Goal: Task Accomplishment & Management: Use online tool/utility

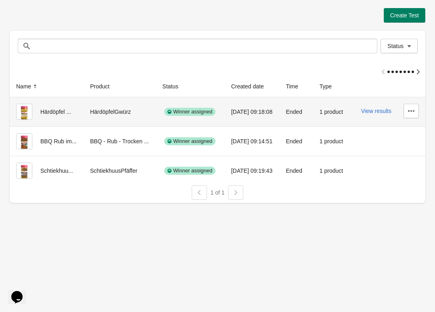
scroll to position [0, 8]
click at [381, 111] on button "View results" at bounding box center [377, 111] width 30 height 6
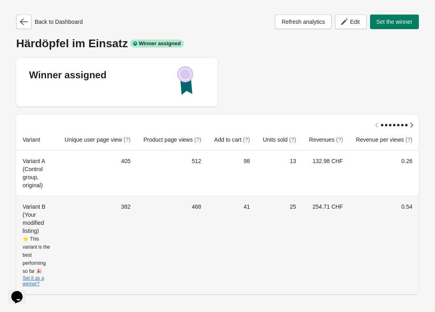
scroll to position [0, 4]
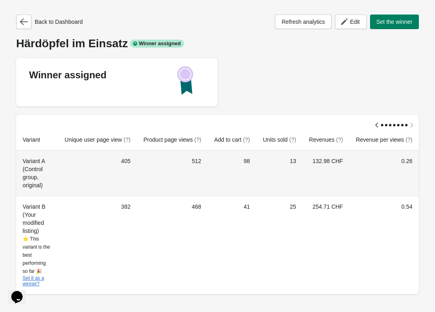
click at [370, 208] on td "0.54" at bounding box center [384, 245] width 69 height 99
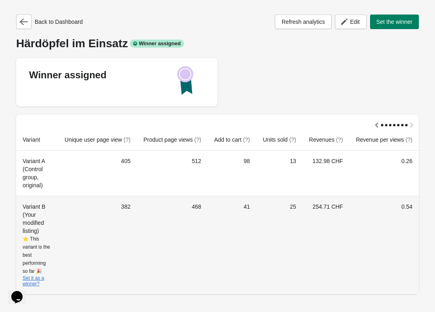
click at [348, 211] on td "254.71 CHF" at bounding box center [326, 245] width 47 height 99
click at [328, 208] on td "254.71 CHF" at bounding box center [326, 245] width 47 height 99
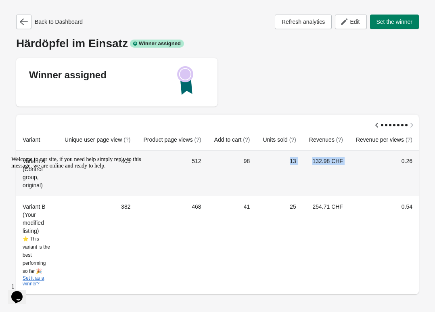
drag, startPoint x: 285, startPoint y: 159, endPoint x: 350, endPoint y: 159, distance: 65.0
click at [350, 159] on tr "Variant A (Control group, original) 405 512 98 13 132.98 CHF 0.26" at bounding box center [217, 173] width 403 height 45
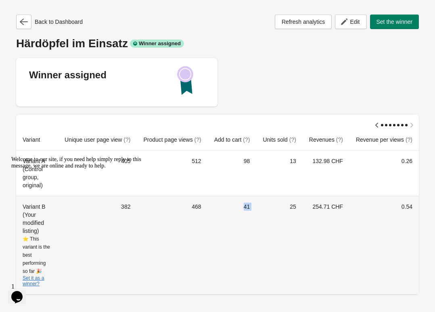
drag, startPoint x: 239, startPoint y: 205, endPoint x: 277, endPoint y: 206, distance: 38.0
click at [277, 206] on tr "Variant B (Your modified listing) ⭐ This variant is the best performing so far …" at bounding box center [217, 245] width 403 height 99
drag, startPoint x: 275, startPoint y: 207, endPoint x: 339, endPoint y: 207, distance: 63.8
click at [339, 207] on tr "Variant B (Your modified listing) ⭐ This variant is the best performing so far …" at bounding box center [217, 245] width 403 height 99
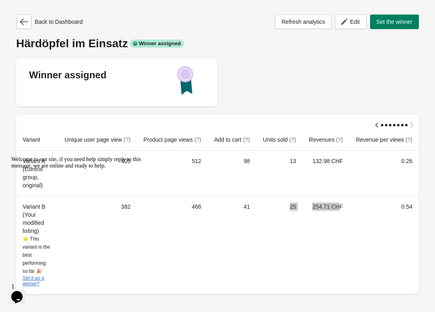
click at [11, 156] on icon "Chat attention grabber" at bounding box center [11, 156] width 0 height 0
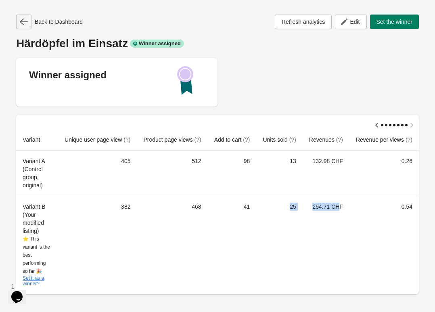
click at [21, 16] on button "button" at bounding box center [23, 22] width 15 height 15
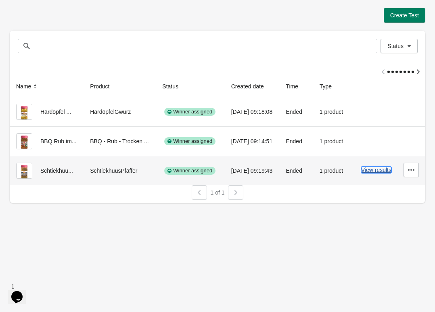
click at [375, 171] on button "View results" at bounding box center [377, 170] width 30 height 6
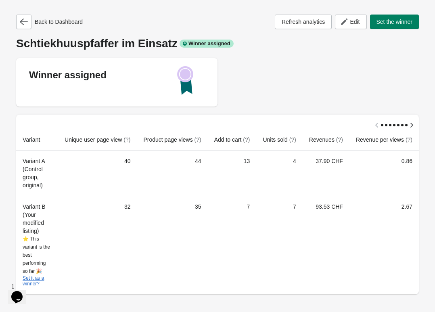
click at [21, 30] on div "Back to Dashboard Refresh analytics Edit Set the winner Schtiekhuuspfaffer im E…" at bounding box center [217, 155] width 403 height 280
click at [26, 18] on icon "button" at bounding box center [24, 22] width 8 height 8
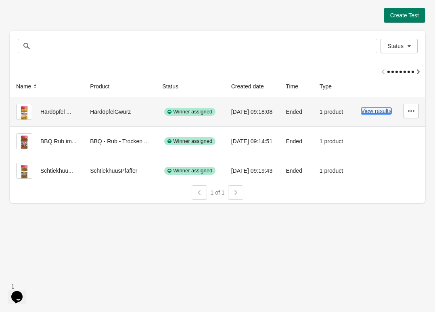
click at [372, 109] on button "View results" at bounding box center [377, 111] width 30 height 6
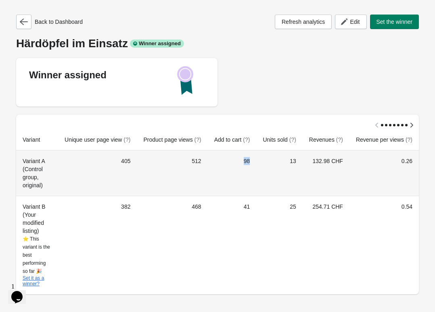
drag, startPoint x: 242, startPoint y: 162, endPoint x: 257, endPoint y: 162, distance: 14.9
click at [256, 162] on td "98" at bounding box center [232, 173] width 49 height 45
click at [309, 152] on td "132.98 CHF" at bounding box center [326, 173] width 47 height 45
drag, startPoint x: 313, startPoint y: 158, endPoint x: 333, endPoint y: 165, distance: 21.8
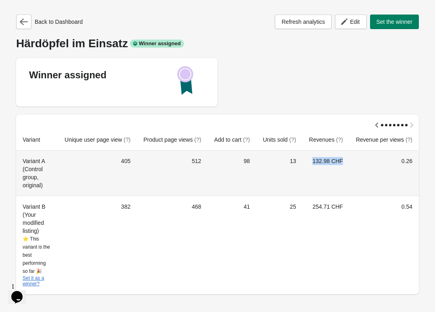
click at [333, 165] on td "132.98 CHF" at bounding box center [326, 173] width 47 height 45
click at [320, 165] on td "132.98 CHF" at bounding box center [326, 173] width 47 height 45
drag, startPoint x: 240, startPoint y: 162, endPoint x: 254, endPoint y: 162, distance: 14.1
click at [254, 162] on td "98" at bounding box center [232, 173] width 49 height 45
click at [249, 162] on td "98" at bounding box center [232, 173] width 49 height 45
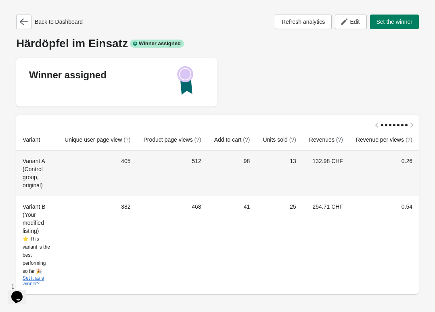
scroll to position [0, 0]
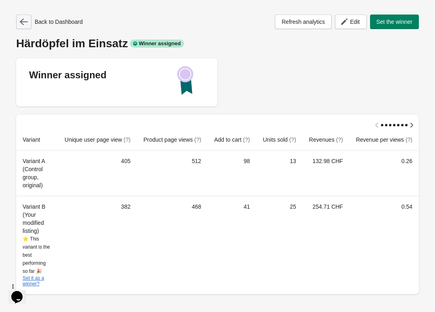
click at [30, 22] on button "button" at bounding box center [23, 22] width 15 height 15
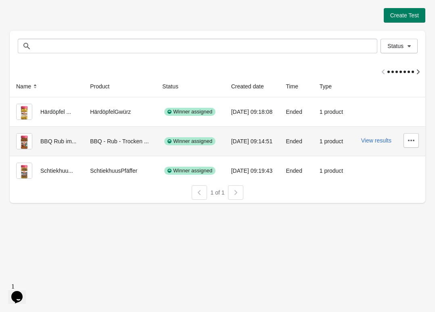
click at [51, 133] on div "BBQ Rub im..." at bounding box center [46, 141] width 61 height 16
click at [382, 139] on button "View results" at bounding box center [377, 140] width 30 height 6
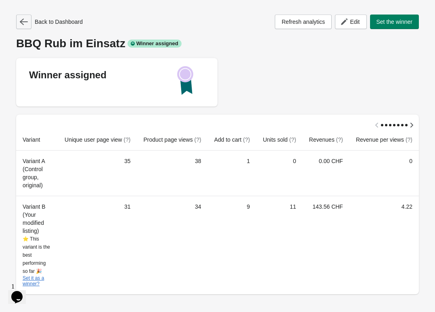
click at [21, 23] on icon "button" at bounding box center [24, 22] width 8 height 6
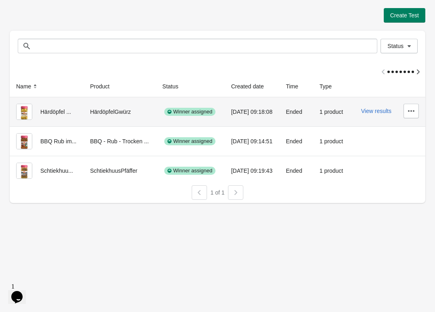
scroll to position [0, 8]
click at [419, 109] on td "View results" at bounding box center [388, 111] width 76 height 29
click at [411, 109] on icon "button" at bounding box center [412, 111] width 8 height 8
click at [396, 149] on span "View Product Page" at bounding box center [389, 149] width 48 height 8
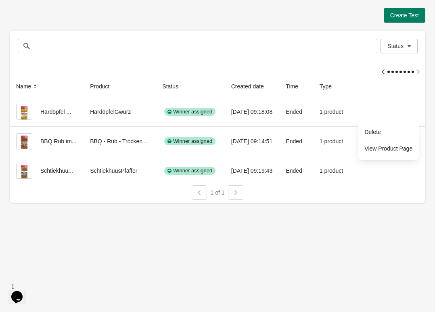
click at [418, 71] on div at bounding box center [218, 68] width 416 height 15
click at [384, 72] on icon "button" at bounding box center [384, 72] width 8 height 8
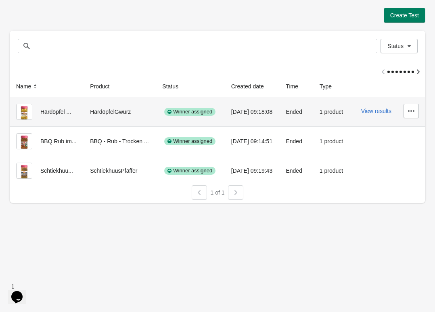
click at [140, 114] on div "HärdöpfelGwürz" at bounding box center [119, 112] width 59 height 16
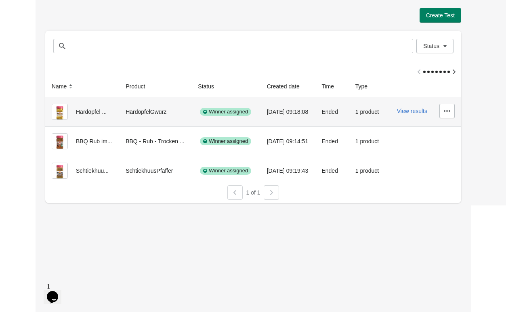
scroll to position [0, 8]
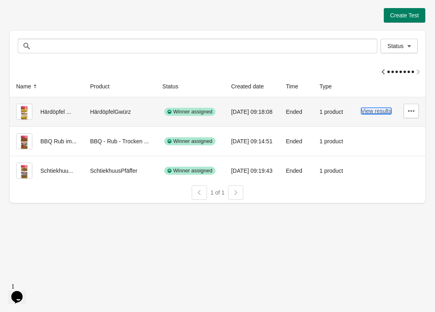
click at [386, 112] on button "View results" at bounding box center [377, 111] width 30 height 6
click at [387, 112] on button "View results" at bounding box center [377, 111] width 30 height 6
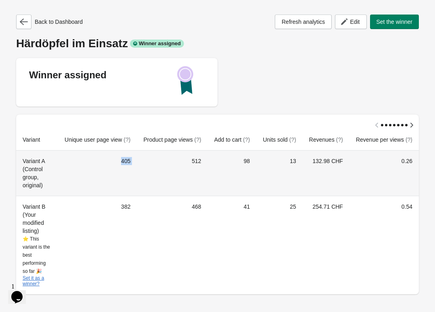
drag, startPoint x: 118, startPoint y: 161, endPoint x: 141, endPoint y: 161, distance: 22.6
click at [141, 161] on tr "Variant A (Control group, original) 405 512 98 13 132.98 CHF 0.26" at bounding box center [217, 173] width 403 height 45
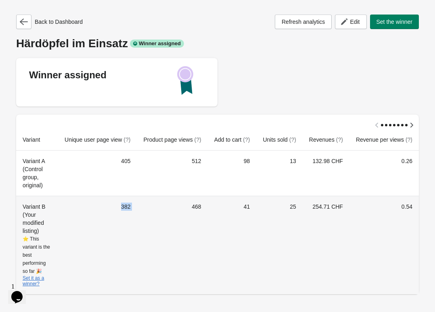
drag, startPoint x: 115, startPoint y: 204, endPoint x: 135, endPoint y: 204, distance: 20.2
click at [135, 204] on tr "Variant B (Your modified listing) ⭐ This variant is the best performing so far …" at bounding box center [217, 245] width 403 height 99
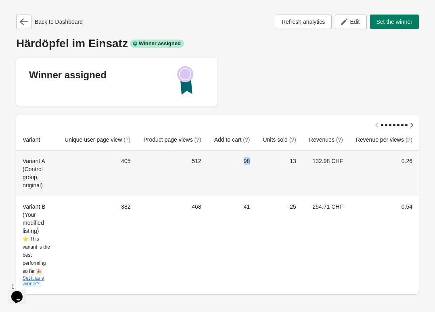
drag, startPoint x: 244, startPoint y: 160, endPoint x: 257, endPoint y: 160, distance: 13.7
click at [257, 160] on td "98" at bounding box center [232, 173] width 49 height 45
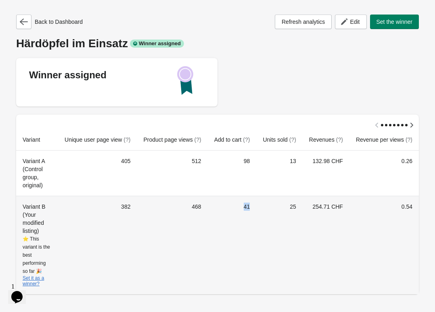
drag, startPoint x: 244, startPoint y: 209, endPoint x: 254, endPoint y: 209, distance: 9.3
click at [254, 209] on td "41" at bounding box center [232, 245] width 49 height 99
drag, startPoint x: 283, startPoint y: 207, endPoint x: 304, endPoint y: 209, distance: 21.1
click at [303, 209] on td "25" at bounding box center [279, 245] width 46 height 99
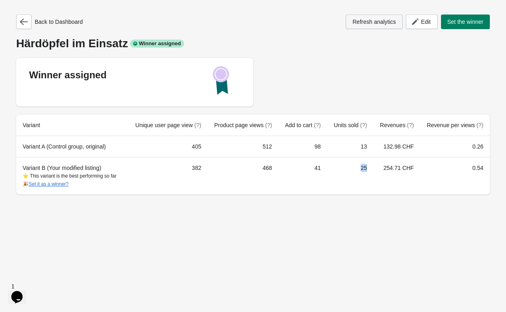
click at [374, 21] on span "Refresh analytics" at bounding box center [374, 22] width 43 height 6
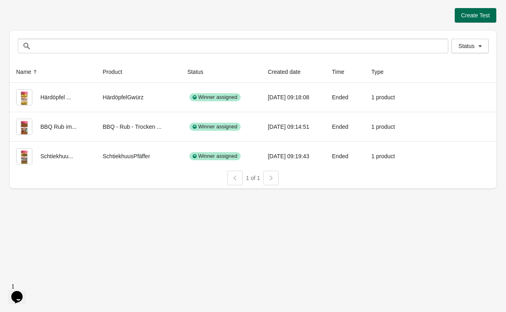
click at [478, 17] on span "Create Test" at bounding box center [475, 15] width 29 height 6
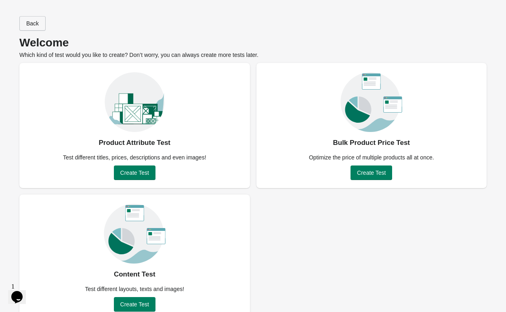
click at [29, 19] on button "Back" at bounding box center [32, 23] width 26 height 15
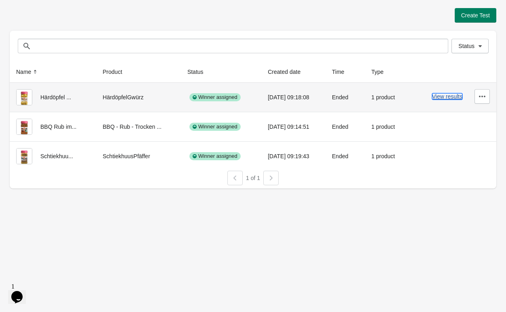
click at [454, 98] on button "View results" at bounding box center [447, 96] width 30 height 6
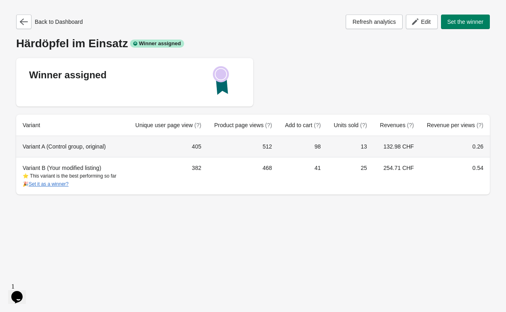
click at [316, 149] on td "98" at bounding box center [303, 146] width 49 height 21
drag, startPoint x: 357, startPoint y: 149, endPoint x: 374, endPoint y: 149, distance: 16.6
click at [374, 149] on tr "Variant A (Control group, original) 405 512 98 13 132.98 CHF 0.26" at bounding box center [253, 146] width 474 height 21
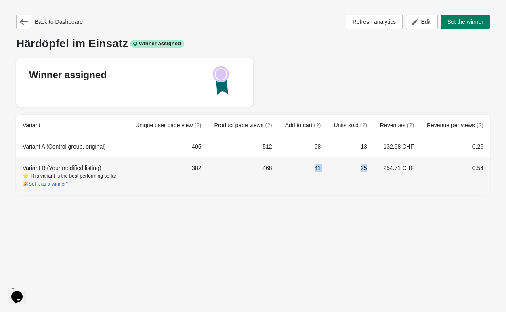
drag, startPoint x: 309, startPoint y: 161, endPoint x: 336, endPoint y: 172, distance: 29.5
click at [347, 172] on tr "Variant B (Your modified listing) ⭐ This variant is the best performing so far …" at bounding box center [253, 176] width 474 height 38
click at [319, 171] on td "41" at bounding box center [303, 176] width 49 height 38
drag, startPoint x: 347, startPoint y: 165, endPoint x: 383, endPoint y: 165, distance: 35.9
click at [383, 165] on tr "Variant B (Your modified listing) ⭐ This variant is the best performing so far …" at bounding box center [253, 176] width 474 height 38
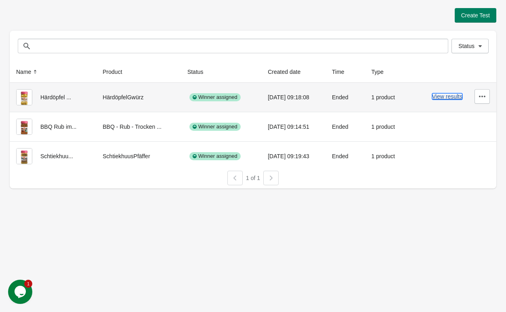
click at [446, 95] on button "View results" at bounding box center [447, 96] width 30 height 6
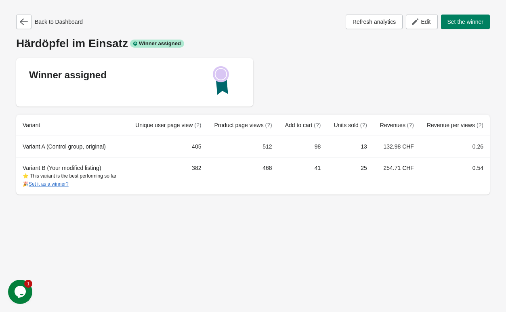
click at [259, 232] on div "Back to Dashboard Refresh analytics Edit Set the winner Härdöpfel im Einsatz Wi…" at bounding box center [253, 156] width 506 height 312
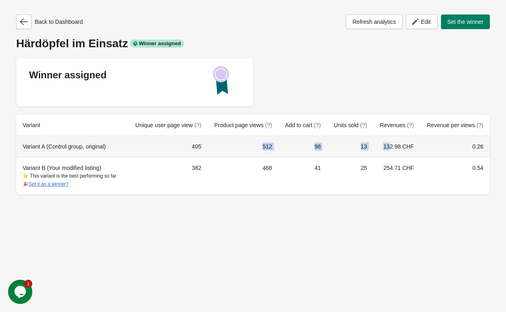
drag, startPoint x: 259, startPoint y: 147, endPoint x: 387, endPoint y: 147, distance: 127.6
click at [387, 147] on tr "Variant A (Control group, original) 405 512 98 13 132.98 CHF 0.26" at bounding box center [253, 146] width 474 height 21
click at [384, 147] on td "132.98 CHF" at bounding box center [397, 146] width 47 height 21
drag, startPoint x: 383, startPoint y: 147, endPoint x: 431, endPoint y: 147, distance: 48.5
click at [431, 147] on tr "Variant A (Control group, original) 405 512 98 13 132.98 CHF 0.26" at bounding box center [253, 146] width 474 height 21
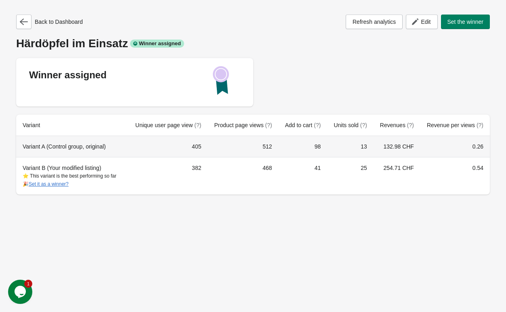
click at [429, 147] on td "0.26" at bounding box center [454, 146] width 69 height 21
drag, startPoint x: 418, startPoint y: 147, endPoint x: 290, endPoint y: 147, distance: 128.0
click at [290, 147] on tr "Variant A (Control group, original) 405 512 98 13 132.98 CHF 0.26" at bounding box center [253, 146] width 474 height 21
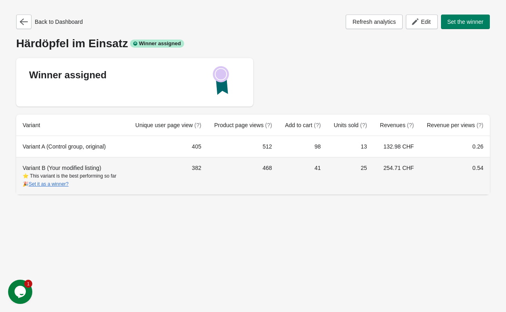
drag, startPoint x: 25, startPoint y: 172, endPoint x: 38, endPoint y: 172, distance: 12.1
click at [38, 172] on div "⭐ This variant is the best performing so far 🎉 Set it as a winner?" at bounding box center [73, 180] width 100 height 16
drag, startPoint x: 32, startPoint y: 169, endPoint x: 49, endPoint y: 169, distance: 17.4
click at [49, 169] on div "Variant B (Your modified listing) ⭐ This variant is the best performing so far …" at bounding box center [73, 176] width 100 height 24
click at [39, 170] on div "Variant B (Your modified listing) ⭐ This variant is the best performing so far …" at bounding box center [73, 176] width 100 height 24
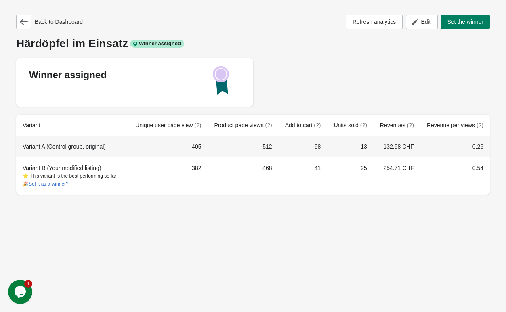
click at [354, 151] on td "13" at bounding box center [350, 146] width 46 height 21
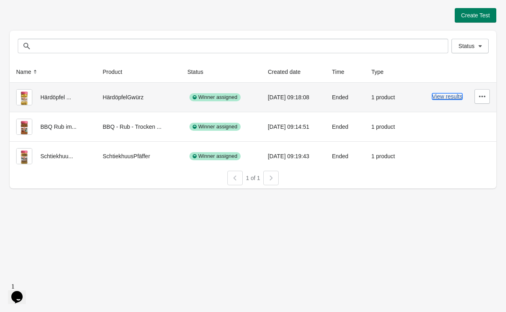
click at [452, 98] on button "View results" at bounding box center [447, 96] width 30 height 6
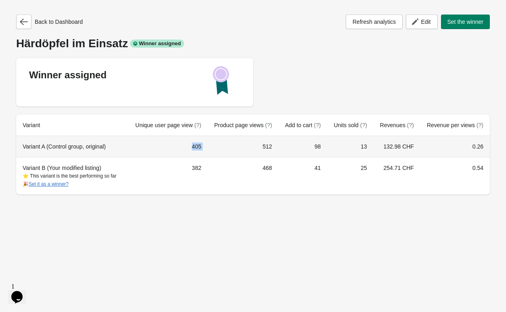
drag, startPoint x: 178, startPoint y: 146, endPoint x: 202, endPoint y: 146, distance: 24.2
click at [202, 146] on tr "Variant A (Control group, original) 405 512 98 13 132.98 CHF 0.26" at bounding box center [253, 146] width 474 height 21
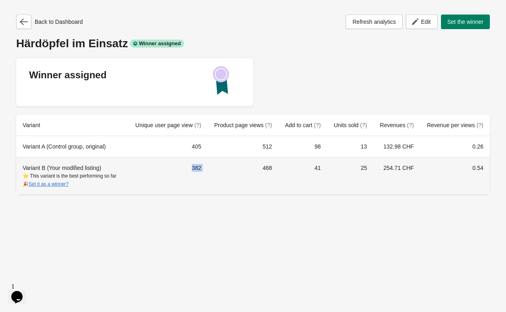
drag, startPoint x: 180, startPoint y: 171, endPoint x: 208, endPoint y: 171, distance: 28.3
click at [208, 171] on tr "Variant B (Your modified listing) ⭐ This variant is the best performing so far …" at bounding box center [253, 176] width 474 height 38
drag, startPoint x: 356, startPoint y: 166, endPoint x: 368, endPoint y: 166, distance: 11.7
click at [368, 166] on td "25" at bounding box center [350, 176] width 46 height 38
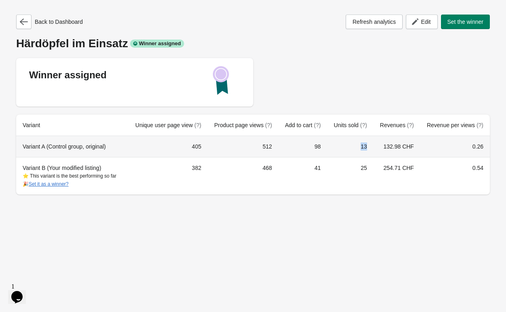
drag, startPoint x: 355, startPoint y: 143, endPoint x: 371, endPoint y: 143, distance: 15.8
click at [371, 143] on td "13" at bounding box center [350, 146] width 46 height 21
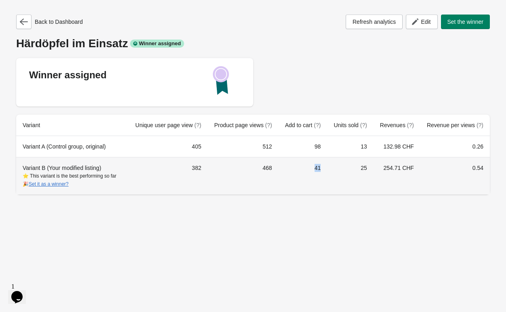
drag, startPoint x: 310, startPoint y: 169, endPoint x: 323, endPoint y: 169, distance: 12.5
click at [323, 169] on td "41" at bounding box center [303, 176] width 49 height 38
drag, startPoint x: 307, startPoint y: 168, endPoint x: 321, endPoint y: 168, distance: 13.7
click at [321, 168] on td "41" at bounding box center [303, 176] width 49 height 38
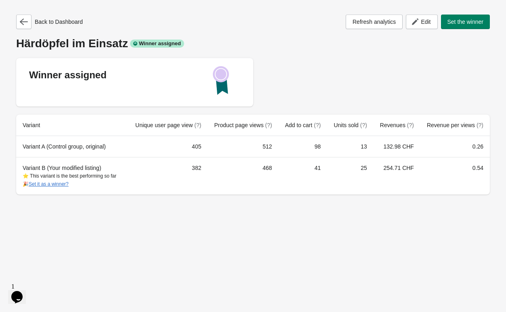
click at [129, 224] on div "Back to Dashboard Refresh analytics Edit Set the winner Härdöpfel im Einsatz Wi…" at bounding box center [253, 156] width 506 height 312
click at [423, 25] on span "Edit" at bounding box center [422, 22] width 18 height 8
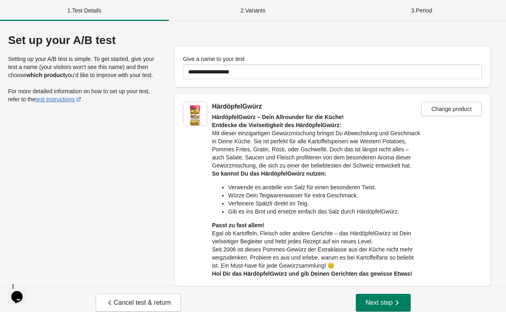
click at [236, 5] on div "2 . Variants" at bounding box center [253, 10] width 169 height 21
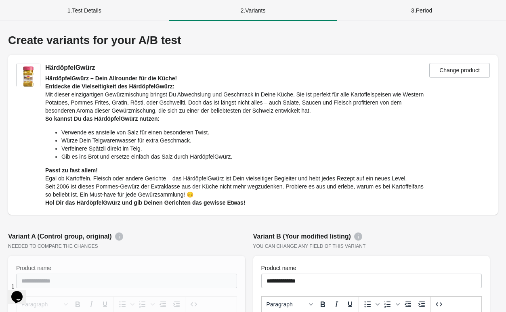
click at [365, 17] on div "3 . Period" at bounding box center [421, 10] width 169 height 21
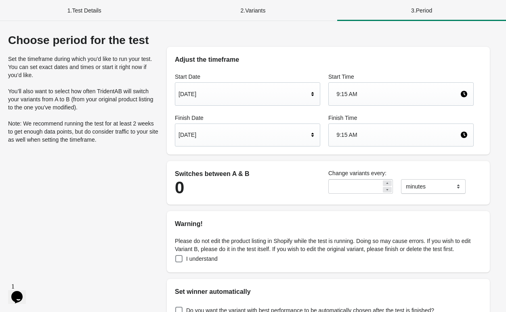
click at [107, 7] on div "1 . Test Details" at bounding box center [84, 10] width 169 height 21
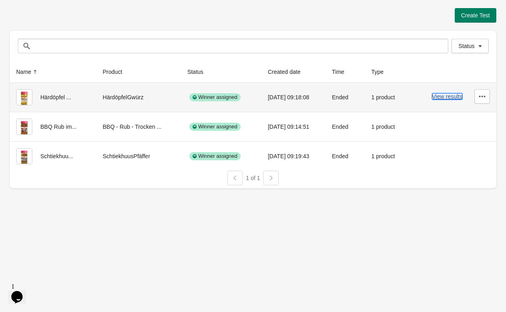
click at [445, 98] on button "View results" at bounding box center [447, 96] width 30 height 6
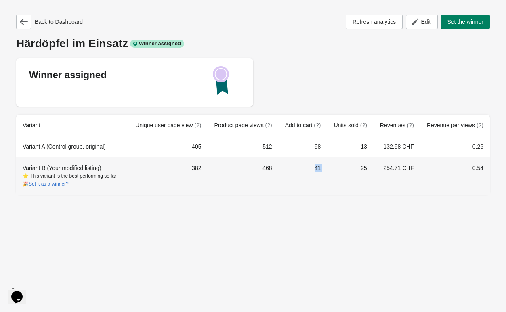
drag, startPoint x: 305, startPoint y: 170, endPoint x: 327, endPoint y: 171, distance: 21.8
click at [327, 171] on tr "Variant B (Your modified listing) ⭐ This variant is the best performing so far …" at bounding box center [253, 176] width 474 height 38
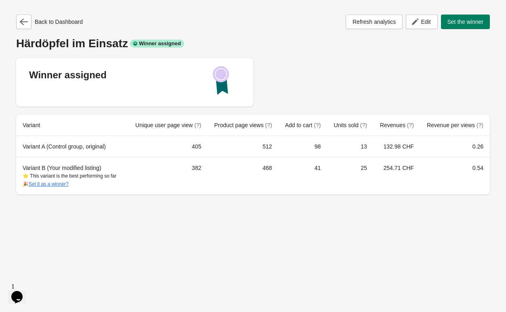
click at [324, 206] on div "Back to Dashboard Refresh analytics Edit Set the winner Härdöpfel im Einsatz Wi…" at bounding box center [253, 156] width 506 height 312
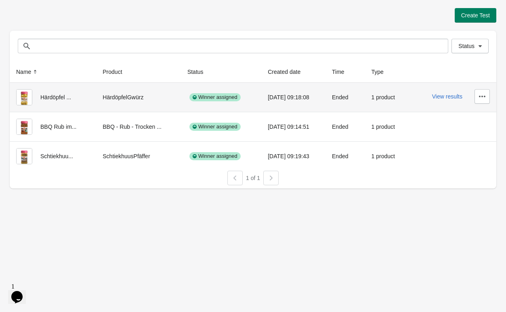
drag, startPoint x: 265, startPoint y: 99, endPoint x: 287, endPoint y: 102, distance: 22.1
click at [287, 102] on div "[DATE] 09:18:08" at bounding box center [293, 97] width 51 height 16
click at [290, 99] on div "[DATE] 09:18:08" at bounding box center [293, 97] width 51 height 16
click at [452, 99] on button "View results" at bounding box center [447, 96] width 30 height 6
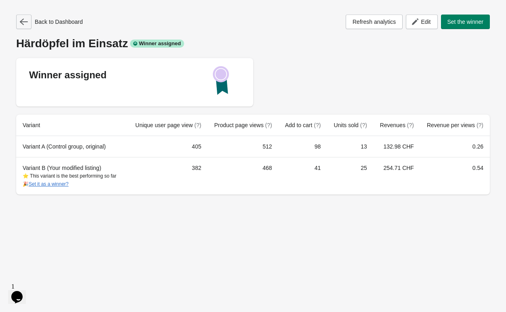
click at [25, 23] on icon "button" at bounding box center [24, 22] width 8 height 8
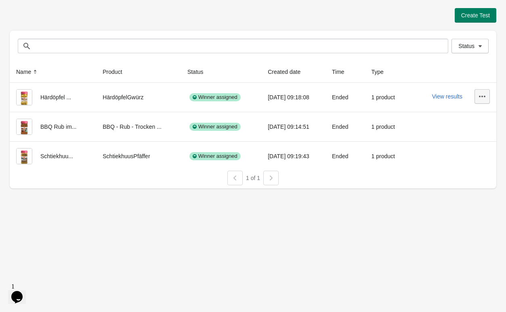
click at [480, 97] on icon "button" at bounding box center [482, 97] width 6 height 2
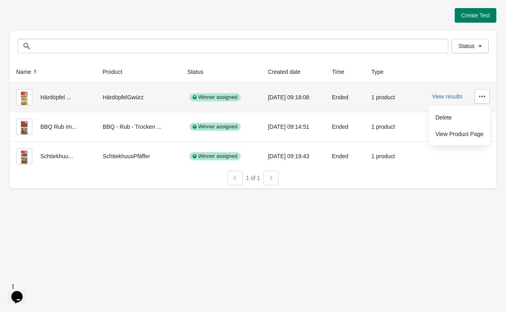
click at [310, 99] on div "[DATE] 09:18:08" at bounding box center [293, 97] width 51 height 16
click at [103, 107] on td "HärdöpfelGwürz" at bounding box center [138, 97] width 85 height 29
drag, startPoint x: 45, startPoint y: 100, endPoint x: 35, endPoint y: 100, distance: 10.5
click at [43, 100] on div "Härdöpfel ..." at bounding box center [53, 97] width 74 height 16
click at [35, 100] on div at bounding box center [28, 97] width 24 height 16
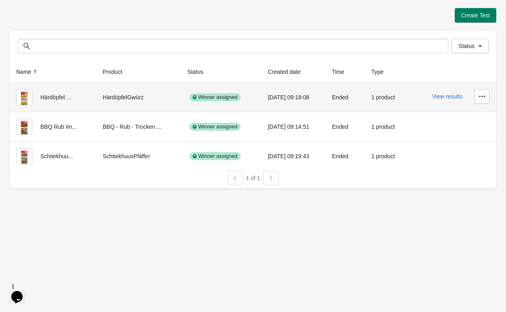
click at [23, 97] on img at bounding box center [24, 97] width 16 height 16
click at [187, 109] on td "Winner assigned" at bounding box center [221, 97] width 80 height 29
click at [331, 109] on td "Ended" at bounding box center [346, 97] width 40 height 29
click at [399, 99] on div "1 product" at bounding box center [387, 97] width 30 height 16
click at [393, 99] on div "1 product" at bounding box center [387, 97] width 30 height 16
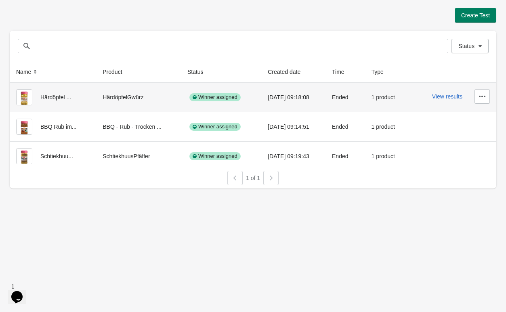
drag, startPoint x: 205, startPoint y: 99, endPoint x: 408, endPoint y: 99, distance: 203.2
click at [206, 99] on div "Winner assigned" at bounding box center [214, 97] width 51 height 8
click at [452, 99] on button "View results" at bounding box center [447, 96] width 30 height 6
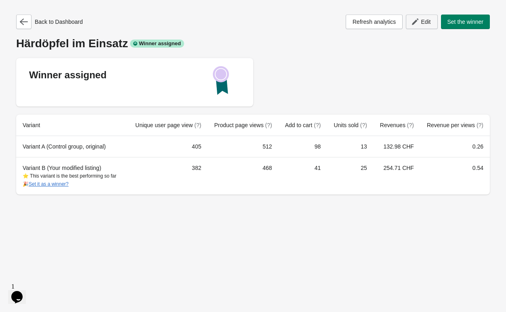
click at [420, 25] on span "Edit" at bounding box center [422, 22] width 18 height 8
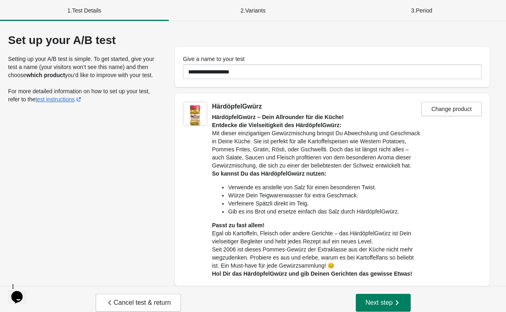
click at [406, 3] on div "3 . Period" at bounding box center [421, 10] width 169 height 21
